Goal: Task Accomplishment & Management: Manage account settings

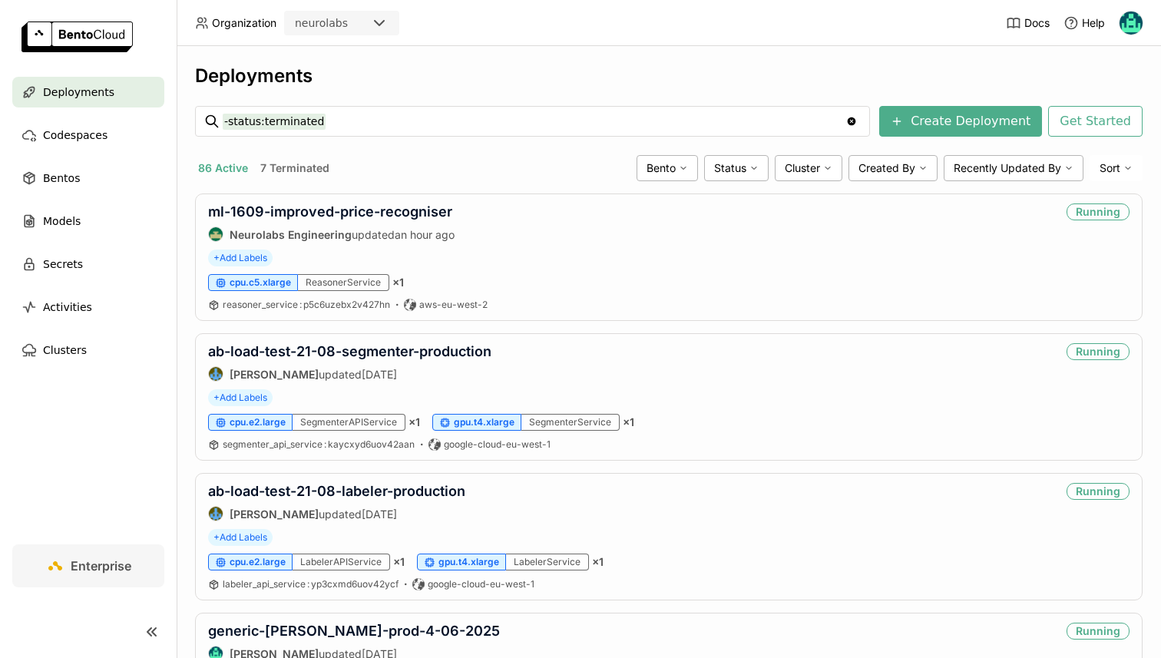
click at [290, 213] on link "ml-1609-improved-price-recogniser" at bounding box center [330, 212] width 244 height 16
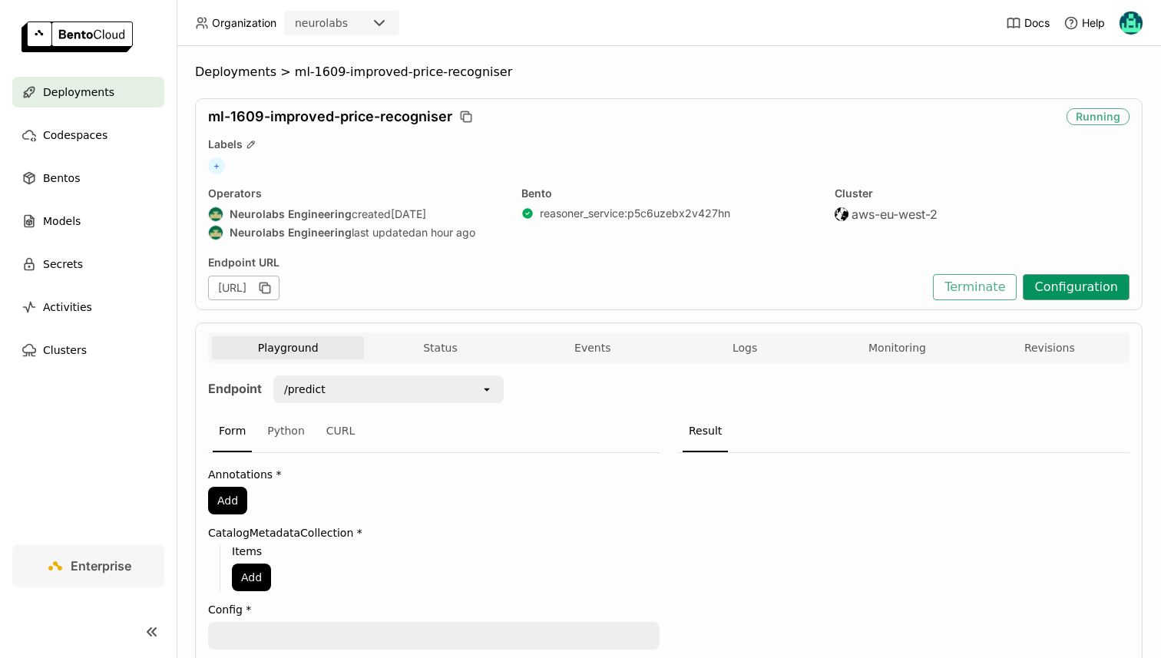
click at [1072, 286] on button "Configuration" at bounding box center [1076, 287] width 107 height 26
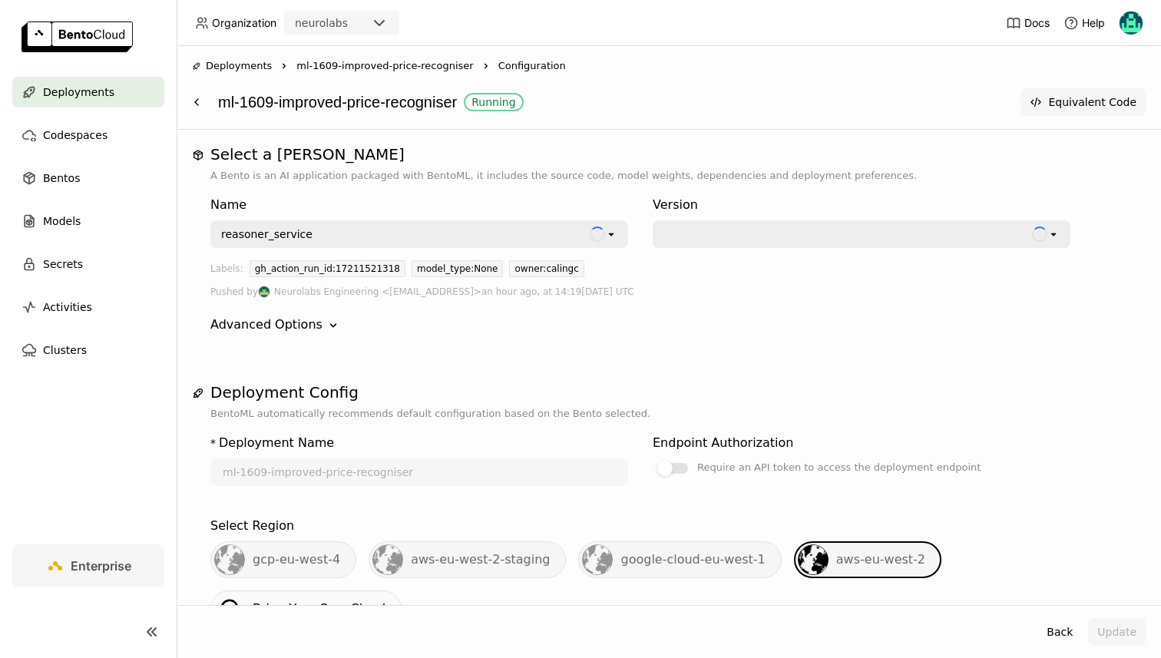
click at [1055, 97] on button "Equivalent Code" at bounding box center [1083, 102] width 125 height 28
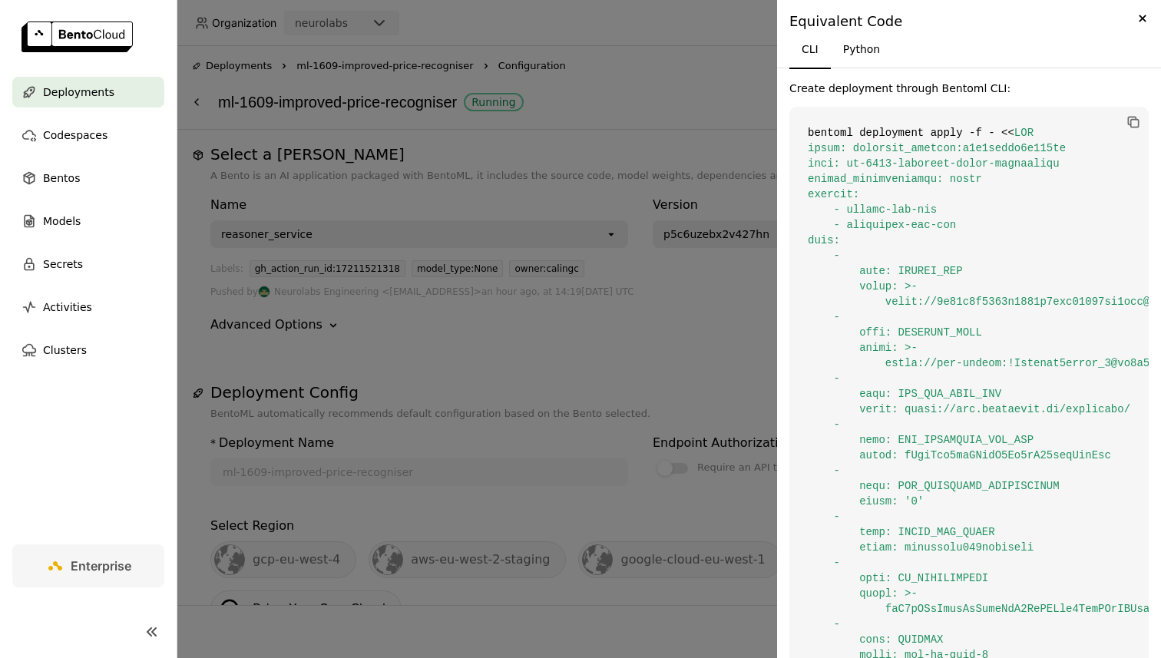
click at [1127, 17] on div "Equivalent Code" at bounding box center [969, 21] width 359 height 18
click at [1137, 17] on icon "Close" at bounding box center [1142, 18] width 17 height 18
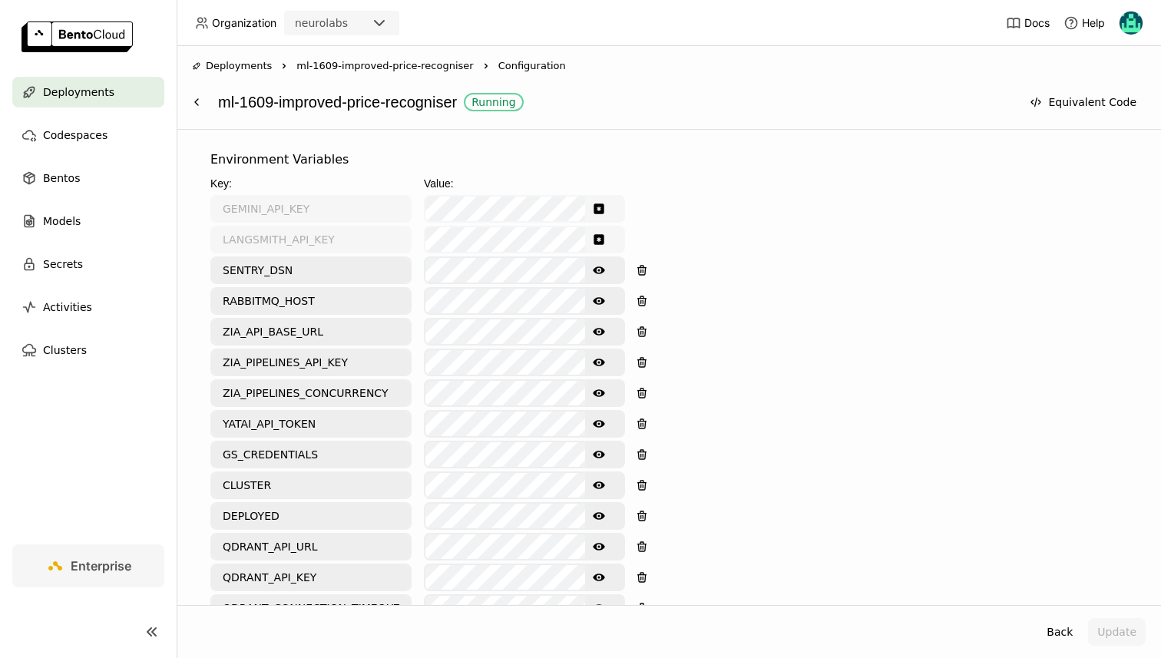
scroll to position [619, 0]
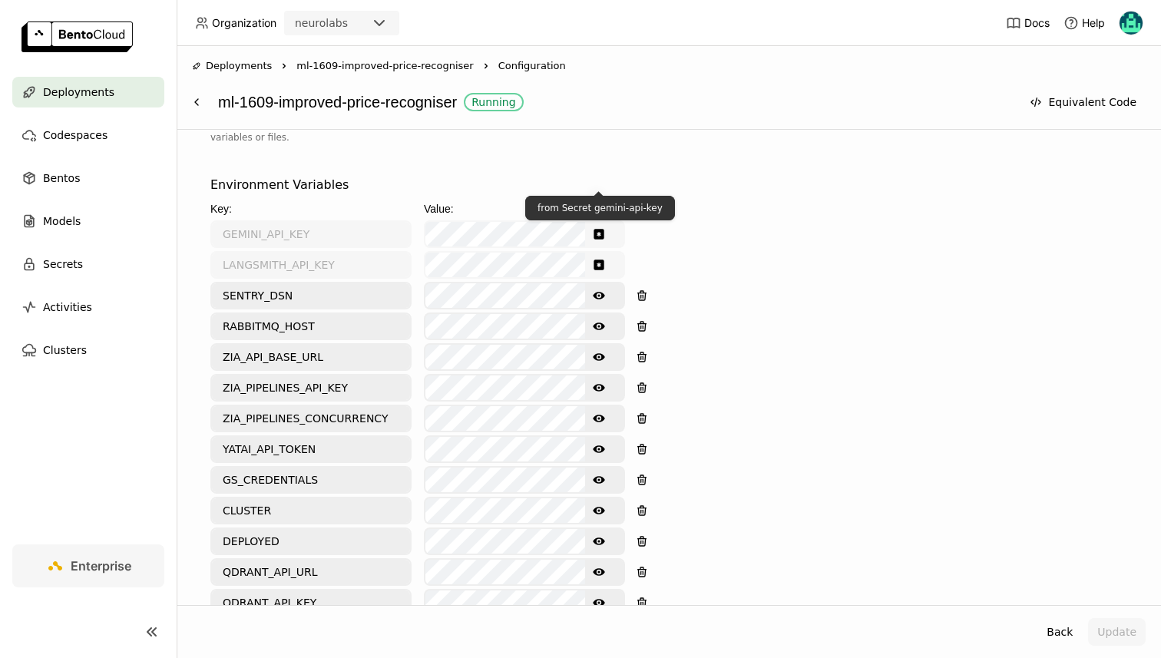
click at [597, 229] on icon "Show password text" at bounding box center [599, 234] width 10 height 10
